Goal: Transaction & Acquisition: Book appointment/travel/reservation

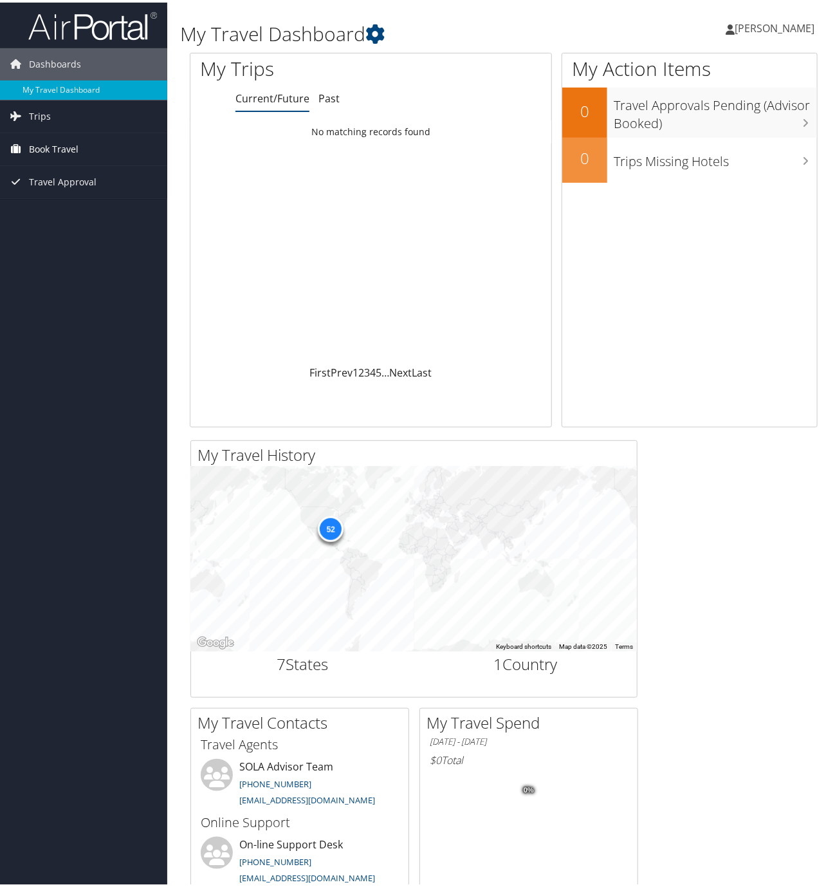
click at [46, 147] on span "Book Travel" at bounding box center [54, 147] width 50 height 32
click at [331, 529] on div "52" at bounding box center [331, 527] width 26 height 26
click at [93, 187] on link "Book/Manage Online Trips" at bounding box center [83, 191] width 167 height 19
